Goal: Task Accomplishment & Management: Complete application form

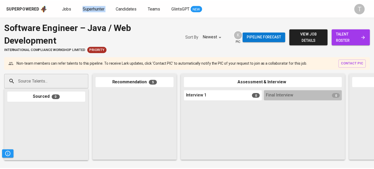
scroll to position [234, 0]
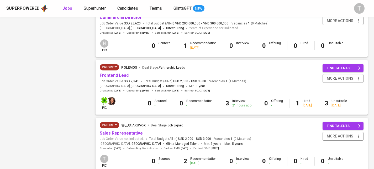
scroll to position [462, 0]
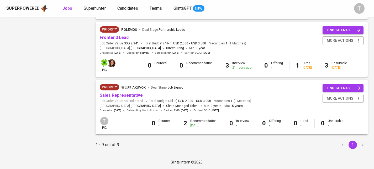
click at [124, 95] on link "Sales Representative" at bounding box center [121, 95] width 43 height 5
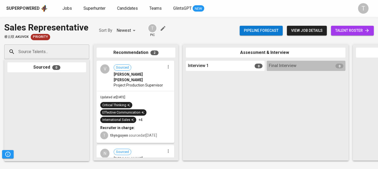
scroll to position [42, 0]
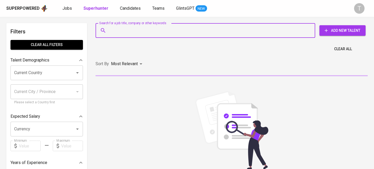
click at [152, 29] on input "Search for a job title, company or other keywords" at bounding box center [207, 30] width 197 height 10
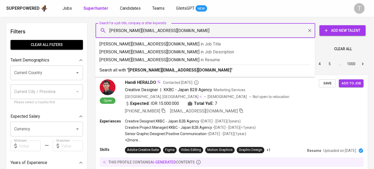
type input "[PERSON_NAME][EMAIL_ADDRESS][DOMAIN_NAME]"
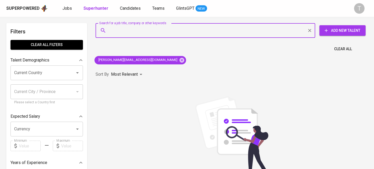
click at [337, 25] on button "Add New Talent" at bounding box center [343, 30] width 46 height 11
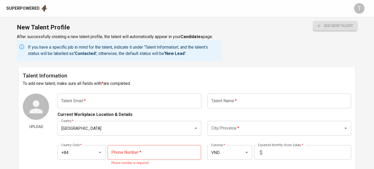
click at [144, 95] on input "text" at bounding box center [130, 101] width 144 height 15
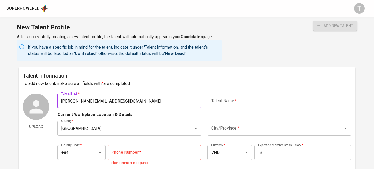
type input "[PERSON_NAME][EMAIL_ADDRESS][DOMAIN_NAME]"
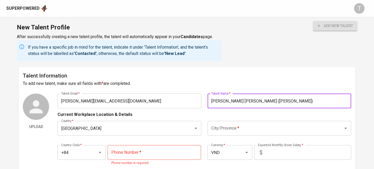
type input "[PERSON_NAME] [PERSON_NAME] ([PERSON_NAME])"
click at [282, 127] on input "City/Province   *" at bounding box center [272, 128] width 124 height 10
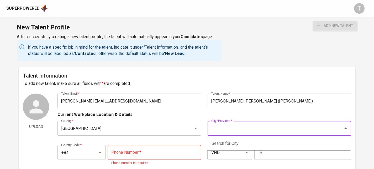
type input "h"
drag, startPoint x: 247, startPoint y: 126, endPoint x: 208, endPoint y: 127, distance: 38.1
click at [208, 127] on div "nam [GEOGRAPHIC_DATA]/Province *" at bounding box center [280, 128] width 144 height 15
drag, startPoint x: 227, startPoint y: 141, endPoint x: 231, endPoint y: 142, distance: 4.1
click at [228, 141] on li "[GEOGRAPHIC_DATA]" at bounding box center [280, 143] width 144 height 9
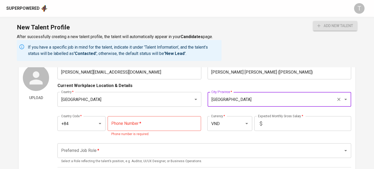
scroll to position [40, 0]
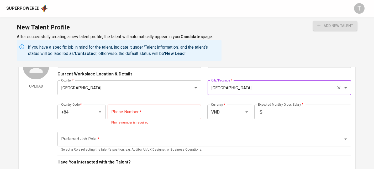
type input "[GEOGRAPHIC_DATA]"
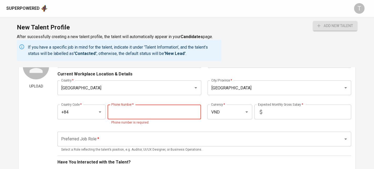
drag, startPoint x: 161, startPoint y: 119, endPoint x: 163, endPoint y: 115, distance: 4.1
click at [161, 119] on input "tel" at bounding box center [155, 112] width 94 height 15
click at [163, 115] on input "tel" at bounding box center [155, 112] width 94 height 15
type input "[PHONE_NUMBER]"
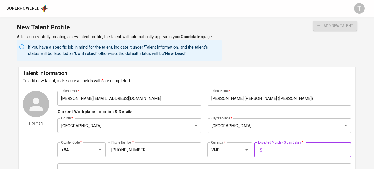
scroll to position [1, 0]
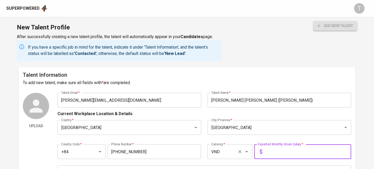
click at [228, 154] on input "VND" at bounding box center [222, 152] width 25 height 10
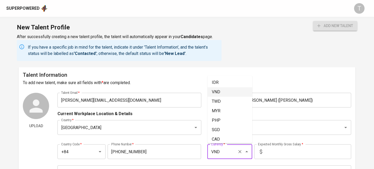
click at [228, 154] on input "VND" at bounding box center [222, 152] width 25 height 10
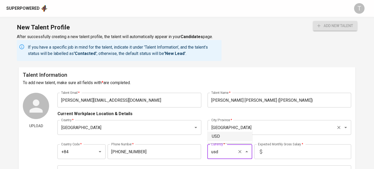
drag, startPoint x: 215, startPoint y: 134, endPoint x: 228, endPoint y: 134, distance: 12.1
click at [216, 134] on li "USD" at bounding box center [230, 136] width 45 height 9
type input "USD"
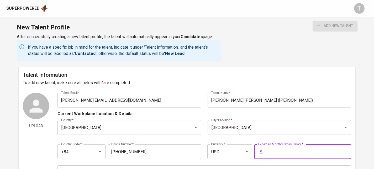
click at [293, 153] on input "text" at bounding box center [308, 151] width 87 height 15
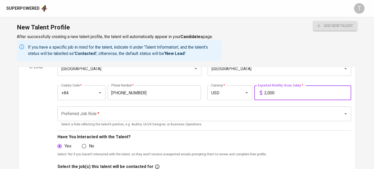
scroll to position [60, 0]
type input "2,000"
click at [251, 111] on input "Preferred Job Role   *" at bounding box center [197, 113] width 275 height 10
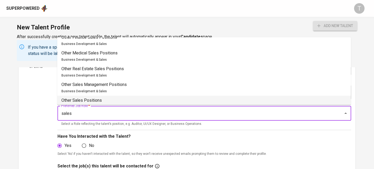
scroll to position [230, 0]
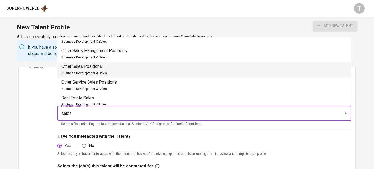
click at [195, 75] on li "Other Sales Positions Business Development & Sales" at bounding box center [204, 70] width 294 height 16
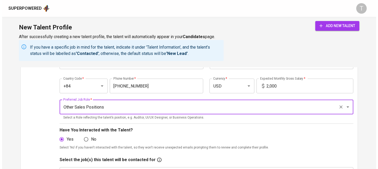
scroll to position [135, 0]
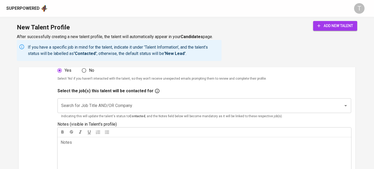
type input "Other Sales Positions"
click at [344, 20] on div "New Talent Profile After successfully creating a new talent profile, the talent…" at bounding box center [187, 42] width 374 height 50
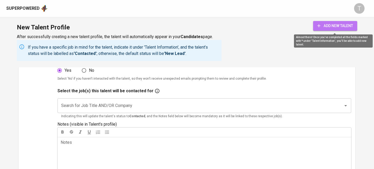
click at [345, 24] on span "add new talent" at bounding box center [336, 26] width 36 height 7
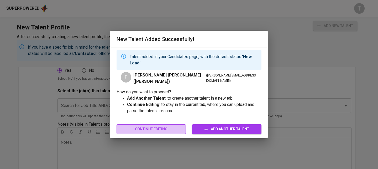
click at [177, 131] on span "Continue Editing" at bounding box center [151, 129] width 61 height 7
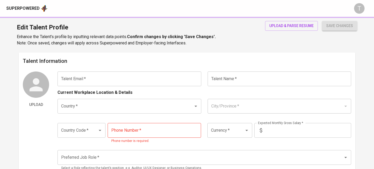
type input "[PERSON_NAME][EMAIL_ADDRESS][DOMAIN_NAME]"
type input "[PERSON_NAME] [PERSON_NAME] ([PERSON_NAME])"
type input "[GEOGRAPHIC_DATA]"
type input "+84"
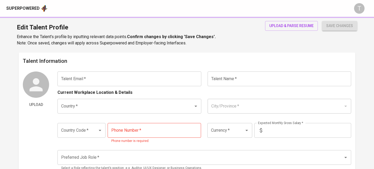
type input "[PHONE_NUMBER]"
type input "USD"
type input "2,000"
type input "Other Sales Positions"
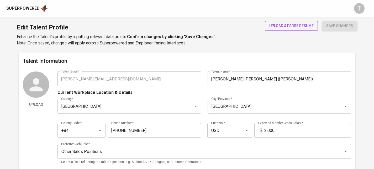
click at [299, 27] on span "upload & parse resume" at bounding box center [292, 26] width 44 height 7
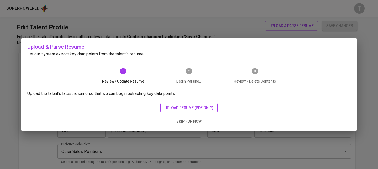
click at [193, 107] on span "upload resume (pdf only)" at bounding box center [189, 108] width 49 height 7
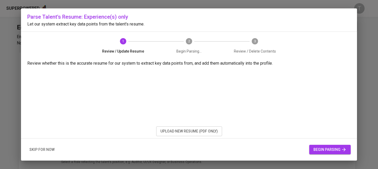
click at [327, 151] on span "begin parsing" at bounding box center [330, 149] width 33 height 7
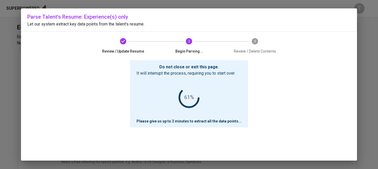
scroll to position [5, 0]
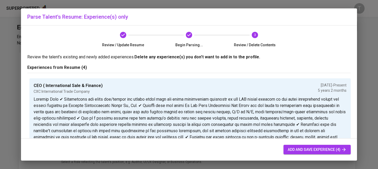
click at [322, 147] on span "add and save experience (4)" at bounding box center [317, 149] width 59 height 7
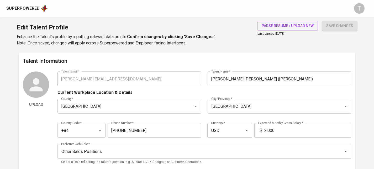
scroll to position [33, 0]
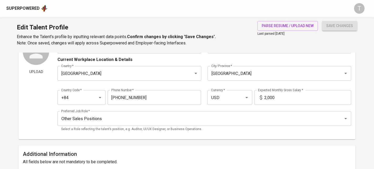
click at [349, 27] on span "save changes" at bounding box center [340, 26] width 27 height 7
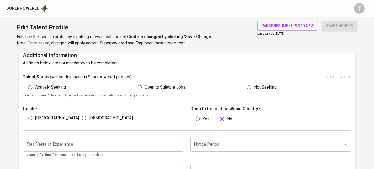
scroll to position [135, 0]
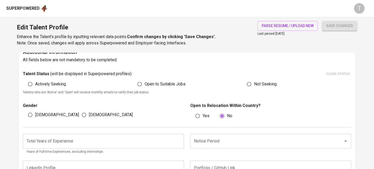
click at [95, 115] on span "[DEMOGRAPHIC_DATA]" at bounding box center [111, 115] width 44 height 6
click at [89, 115] on input "[DEMOGRAPHIC_DATA]" at bounding box center [84, 115] width 10 height 10
radio input "true"
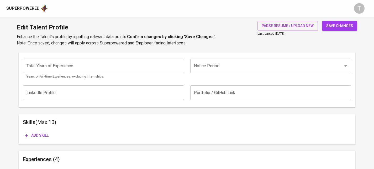
scroll to position [215, 0]
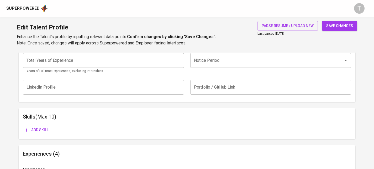
click at [335, 21] on button "save changes" at bounding box center [339, 26] width 35 height 10
